Goal: Communication & Community: Answer question/provide support

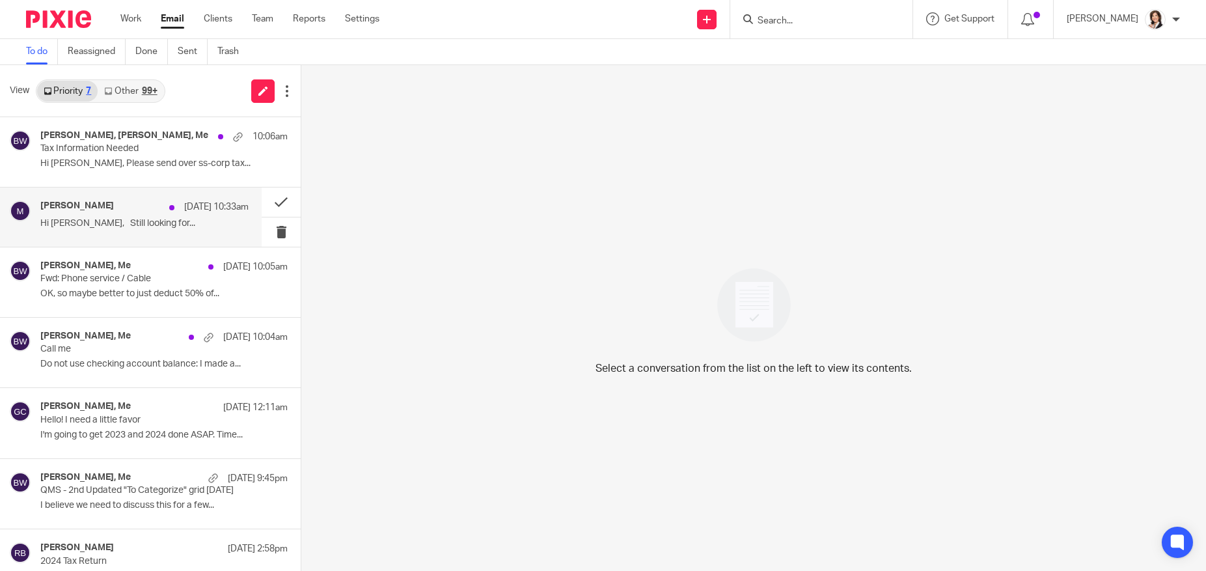
scroll to position [29, 0]
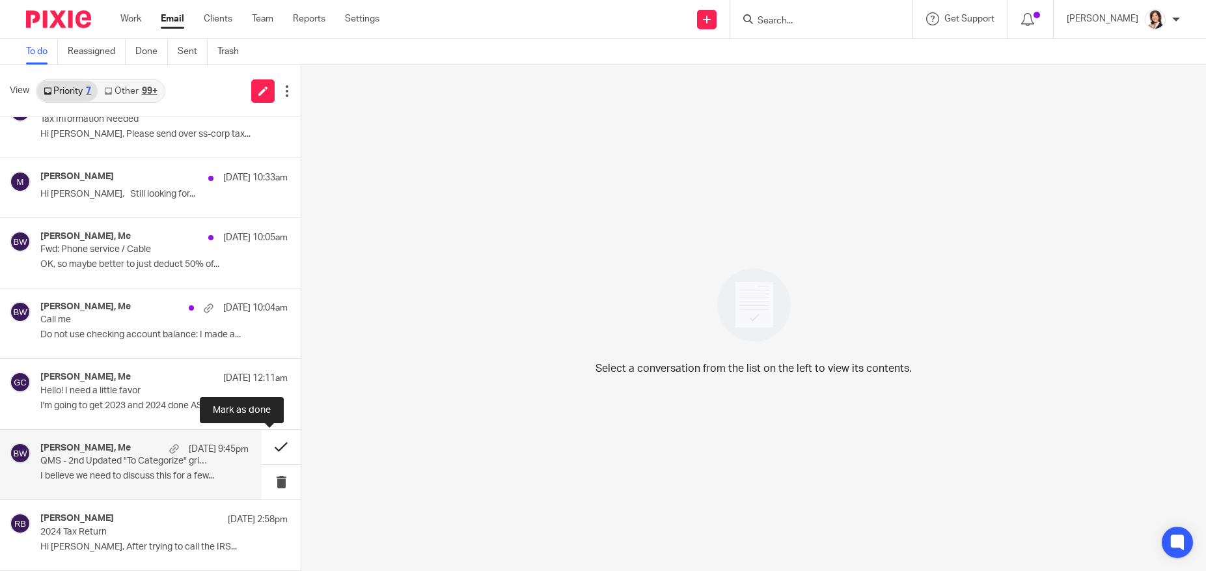
click at [268, 450] on button at bounding box center [281, 446] width 39 height 34
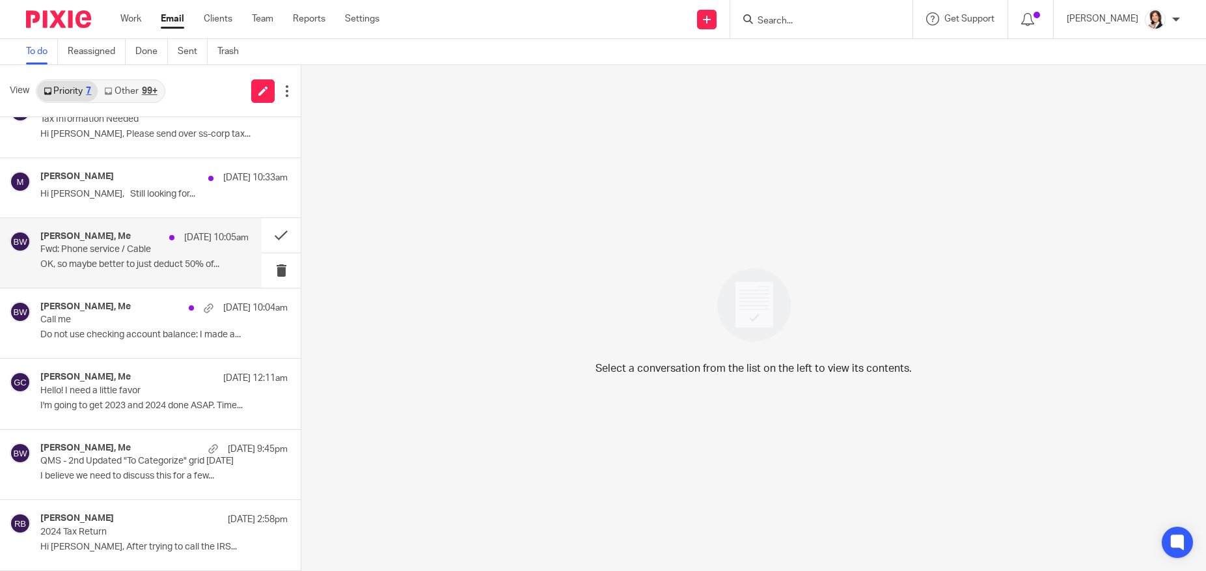
scroll to position [0, 0]
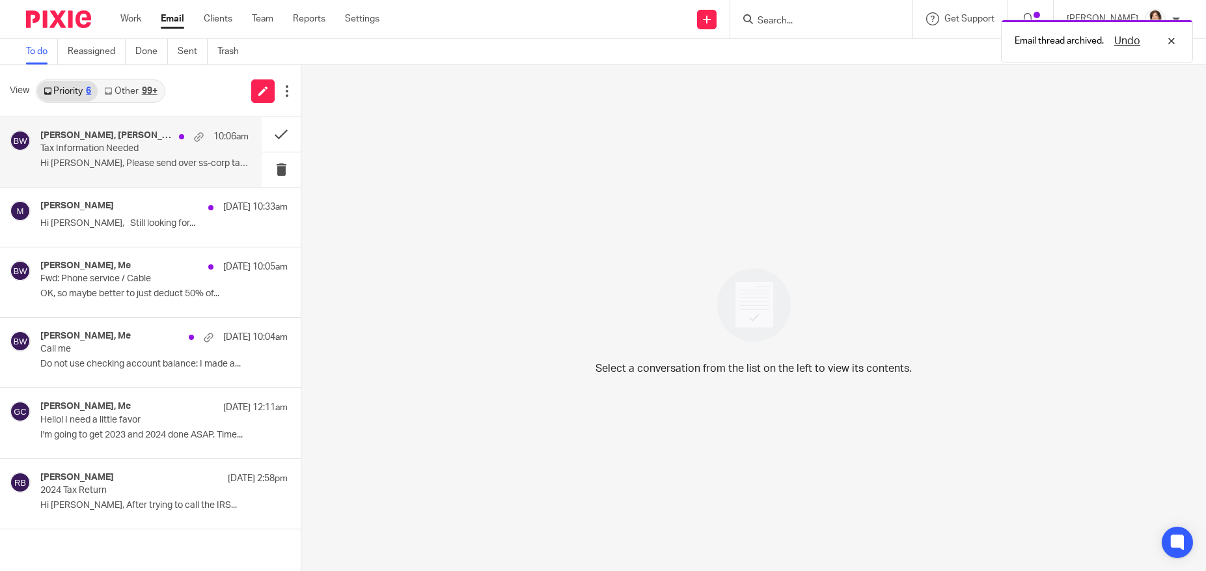
click at [118, 158] on p "Hi Brooke, Please send over ss-corp tax..." at bounding box center [144, 163] width 208 height 11
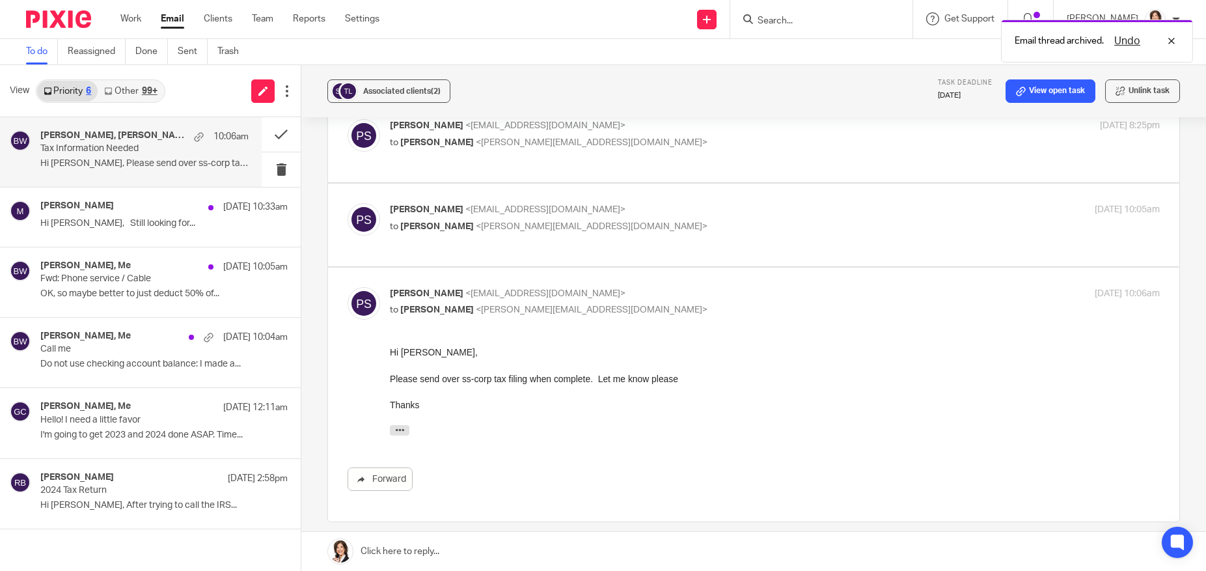
scroll to position [195, 0]
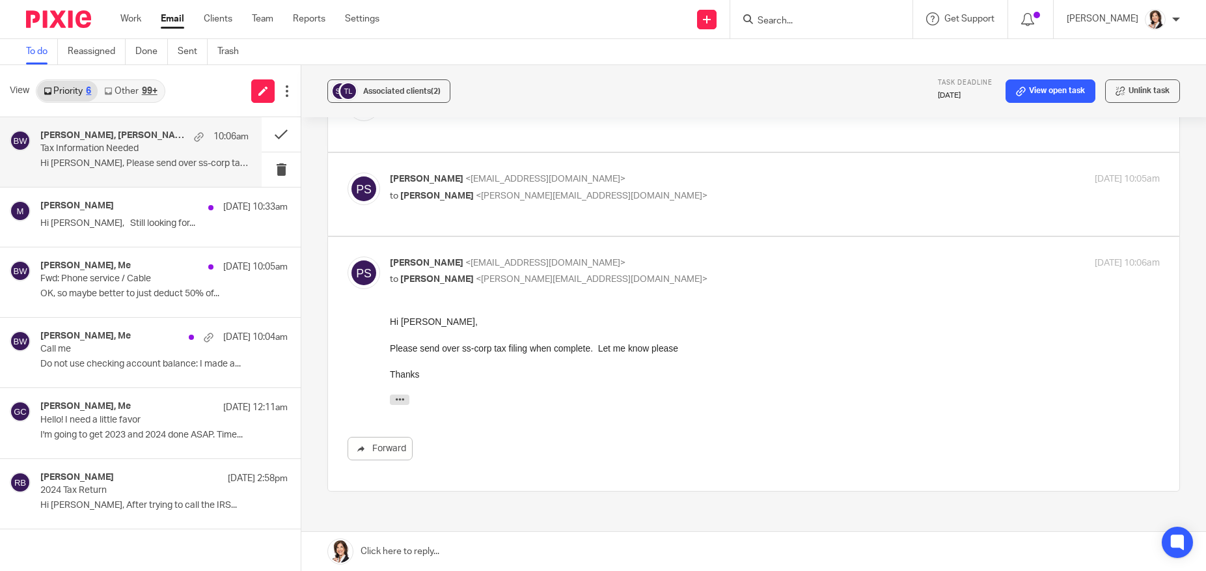
click at [476, 189] on p "to Brooke Witt <brooke@dwcpa.net>" at bounding box center [646, 196] width 513 height 14
checkbox input "true"
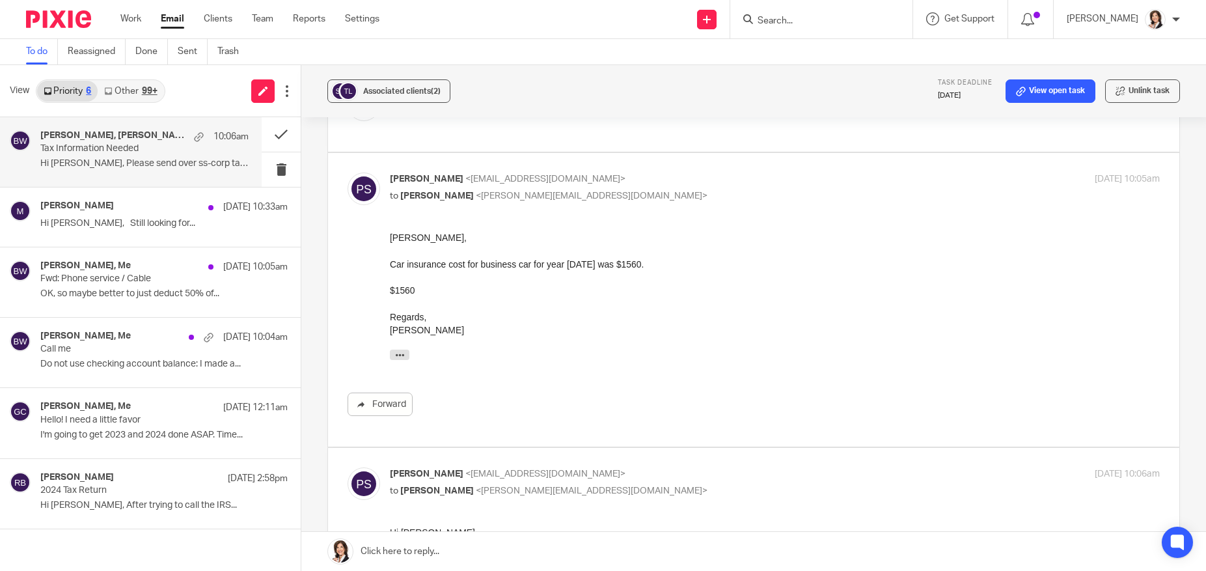
scroll to position [0, 0]
click at [100, 476] on div "Robert Black Sep 12 2:58pm" at bounding box center [144, 478] width 208 height 13
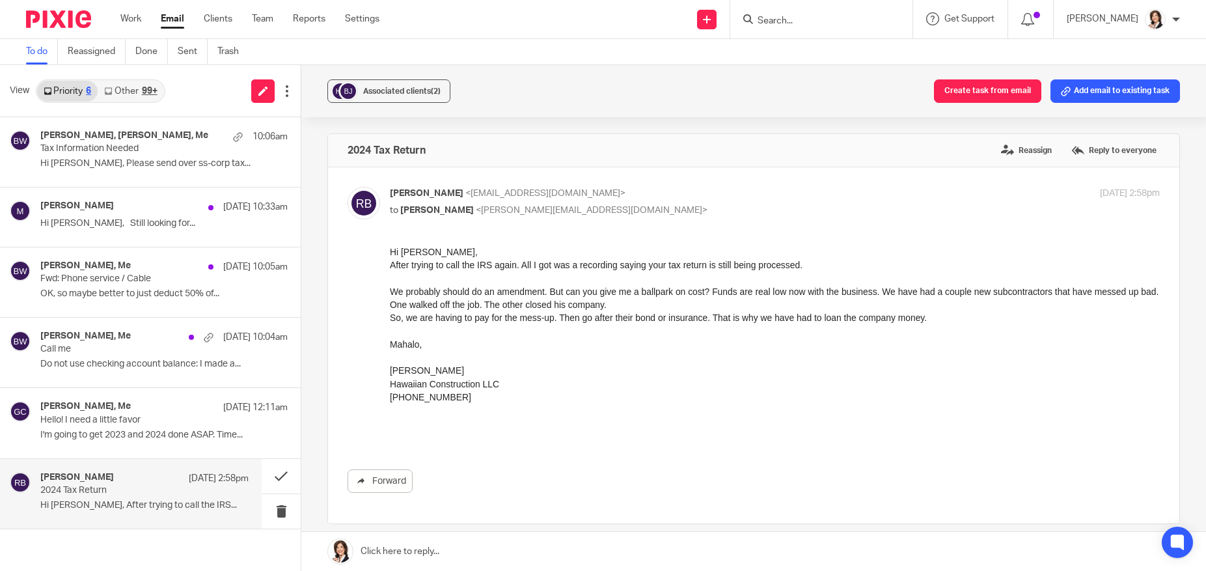
click at [548, 138] on div "2024 Tax Return Reassign Reply to everyone" at bounding box center [753, 150] width 851 height 33
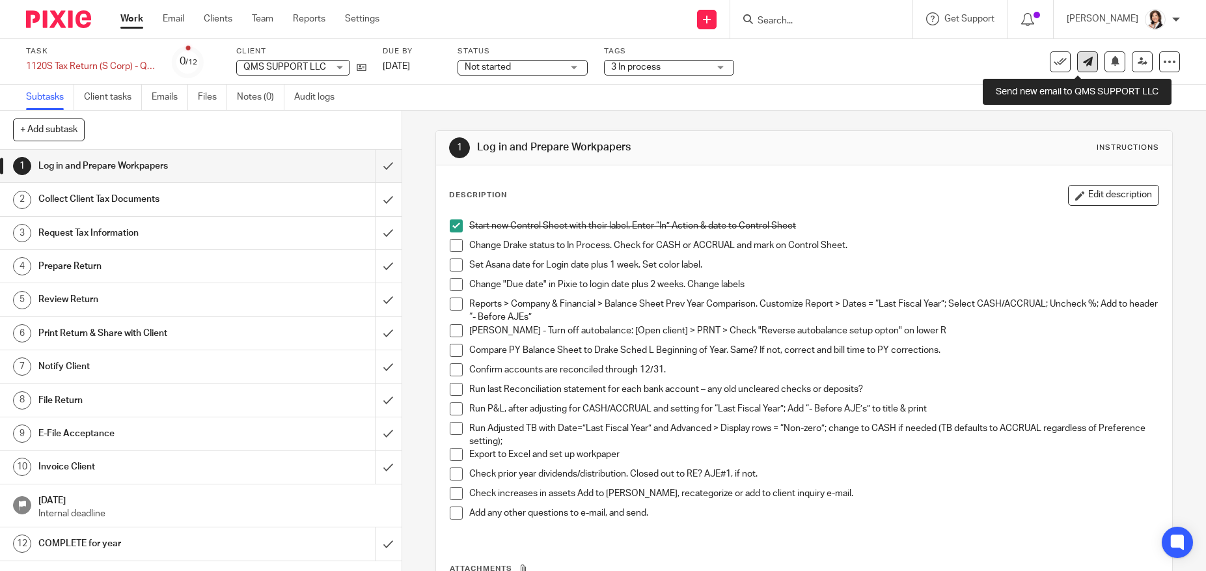
click at [1083, 61] on icon at bounding box center [1088, 62] width 10 height 10
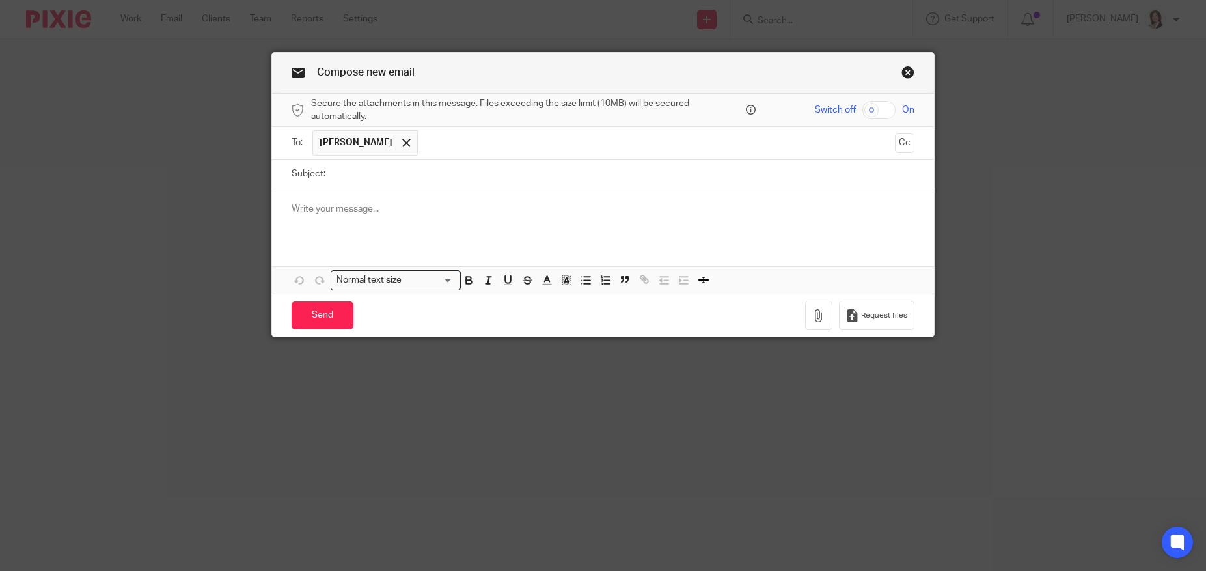
click at [350, 213] on p at bounding box center [602, 208] width 623 height 13
click at [354, 180] on input "Subject:" at bounding box center [623, 173] width 582 height 29
type input "QMS Support 2024 Loans to Quality Manufacturing detail for you to review"
click at [330, 209] on p at bounding box center [602, 208] width 623 height 13
click at [817, 323] on button "button" at bounding box center [818, 315] width 27 height 29
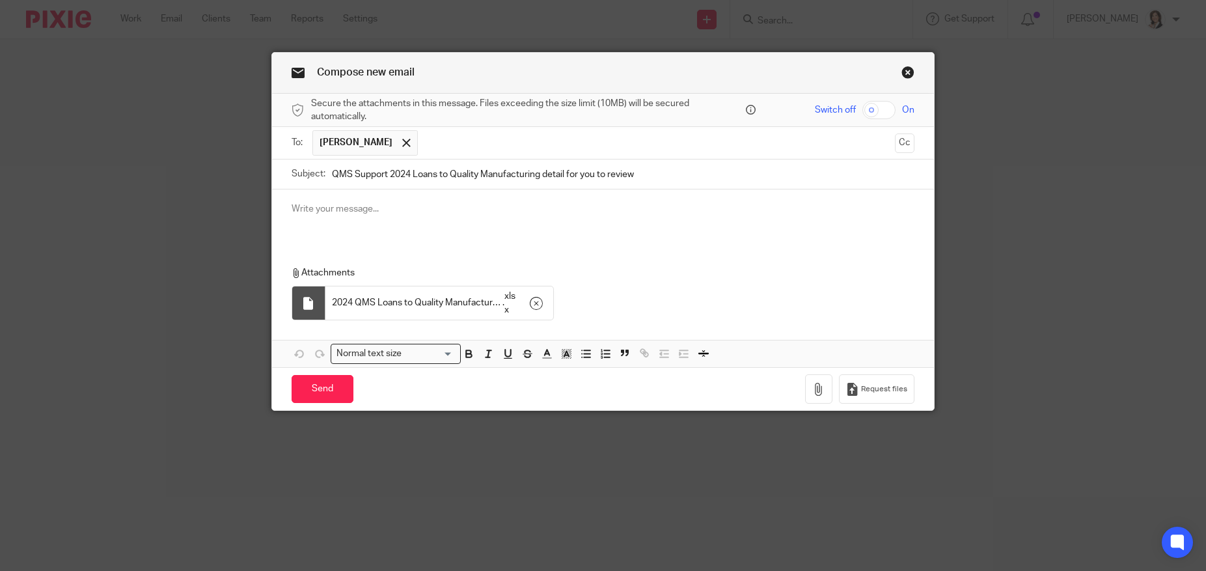
click at [310, 204] on p at bounding box center [602, 208] width 623 height 13
click at [781, 207] on p "Here's the inter-company loans detail for you to review. Once this and the Draw…" at bounding box center [602, 208] width 623 height 13
click at [673, 211] on p "Here's the inter-company loans detail for you to review. Once this and the Draw…" at bounding box center [602, 208] width 623 height 13
click at [712, 207] on p "Here's the inter-company loans detail for you to review. Once this and the Draw…" at bounding box center [602, 215] width 623 height 27
click at [427, 234] on div "Here's the inter-company loans detail for you to review. Once this and the Draw…" at bounding box center [603, 214] width 662 height 51
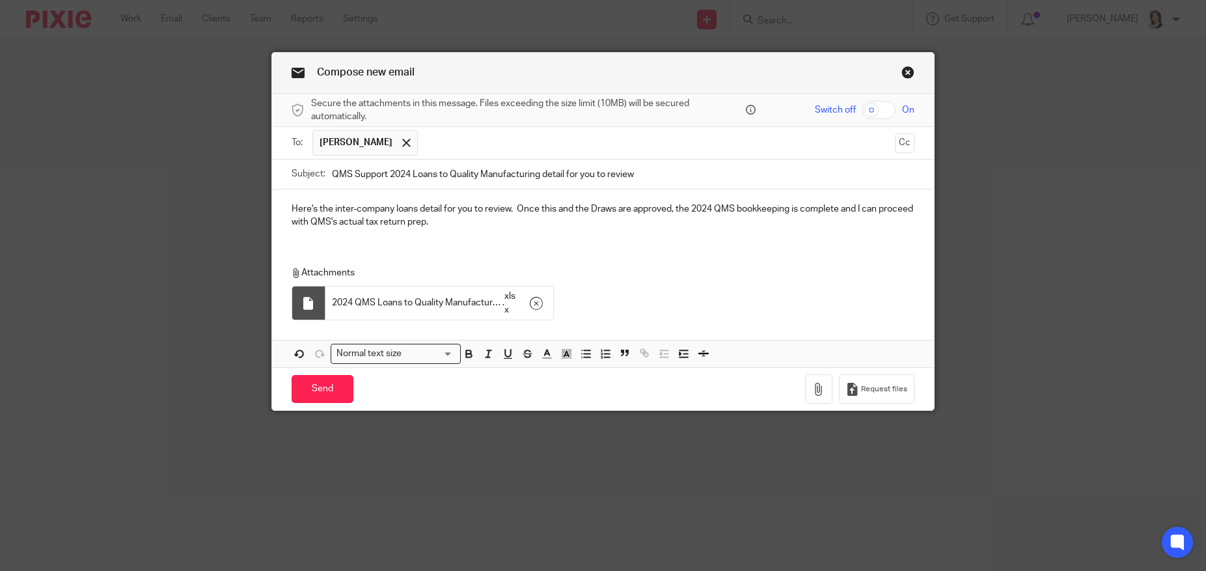
click at [468, 229] on div "Here's the inter-company loans detail for you to review. Once this and the Draw…" at bounding box center [603, 214] width 662 height 51
click at [787, 210] on p "Here's the inter-company loans detail for you to review. Once this and the Draw…" at bounding box center [602, 215] width 623 height 27
click at [407, 203] on p "Here's the inter-company loans detail for you to review. Once this and the Draw…" at bounding box center [602, 215] width 623 height 27
click at [626, 206] on p "Here's the inter-company loan detail for you to review. Once this and the Draws…" at bounding box center [602, 215] width 623 height 27
click at [878, 202] on p "Here's the inter-company loan detail for you to review. Once this and the Draws…" at bounding box center [602, 215] width 623 height 27
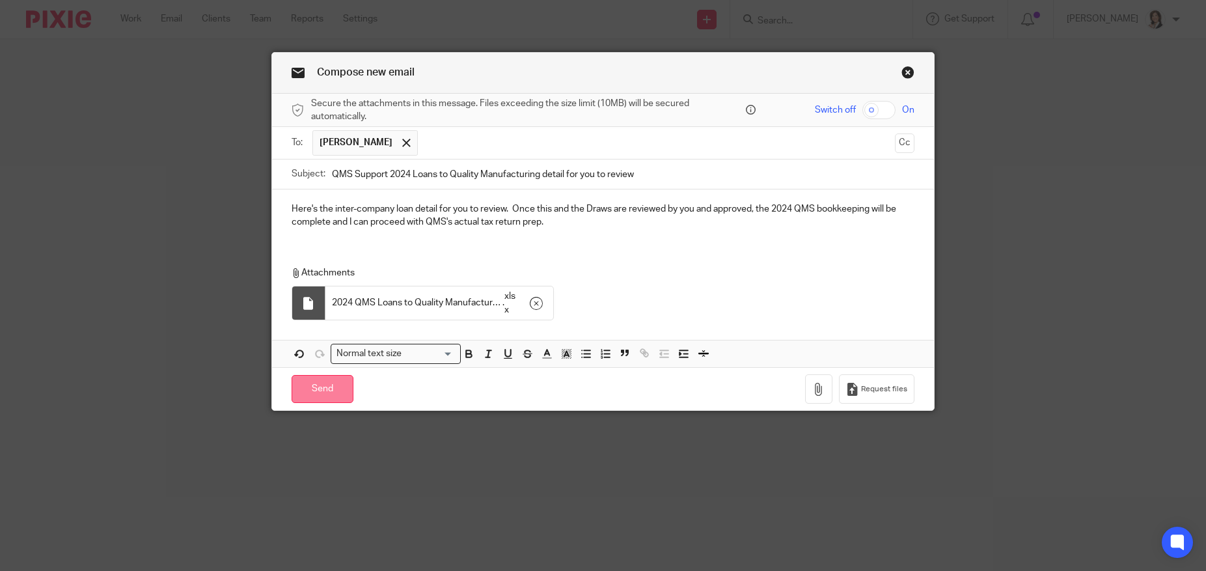
click at [312, 383] on input "Send" at bounding box center [322, 389] width 62 height 28
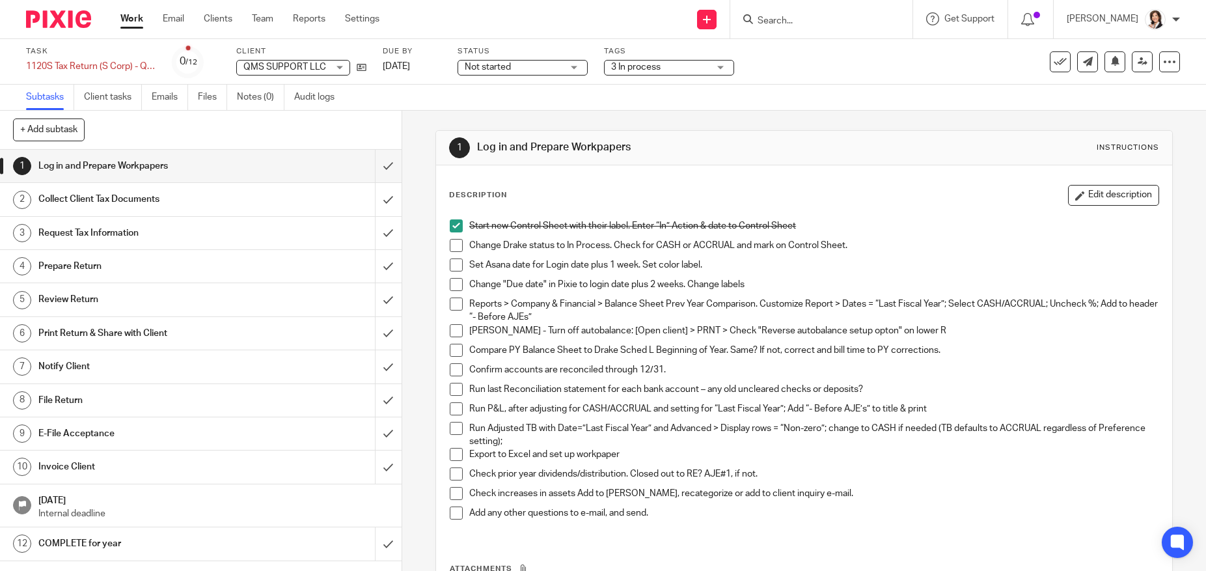
click at [990, 149] on div "1 Log in and Prepare Workpapers Instructions" at bounding box center [803, 147] width 709 height 21
click at [777, 247] on p "Change Drake status to In Process. Check for CASH or ACCRUAL and mark on Contro…" at bounding box center [813, 245] width 688 height 13
click at [999, 104] on div "Subtasks Client tasks Emails Files Notes (0) Audit logs" at bounding box center [603, 98] width 1206 height 26
